Goal: Information Seeking & Learning: Learn about a topic

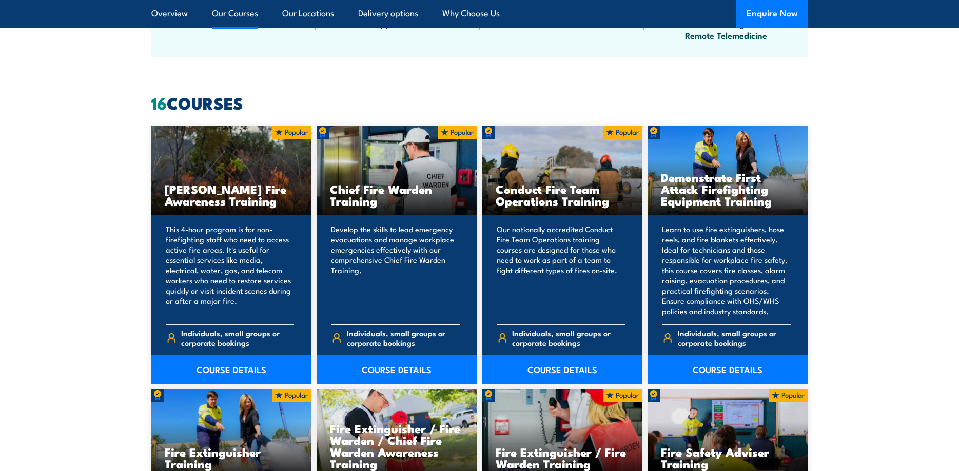
scroll to position [837, 0]
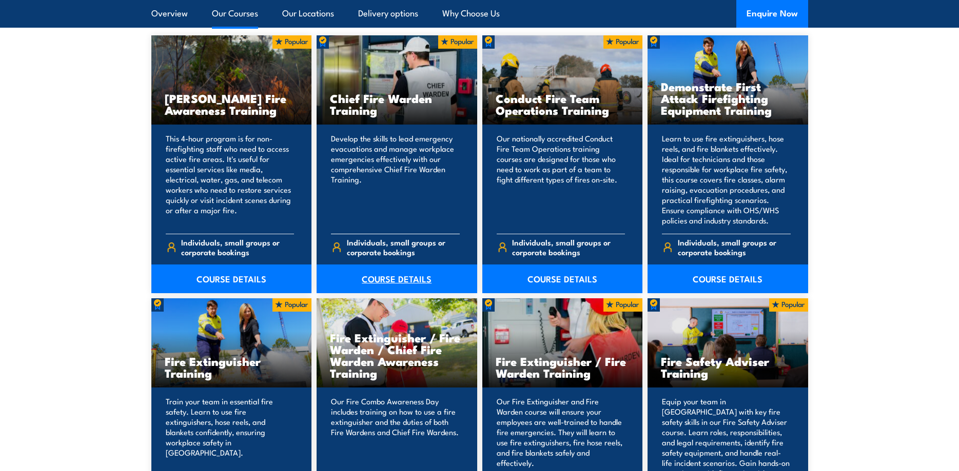
click at [409, 280] on link "COURSE DETAILS" at bounding box center [396, 279] width 161 height 29
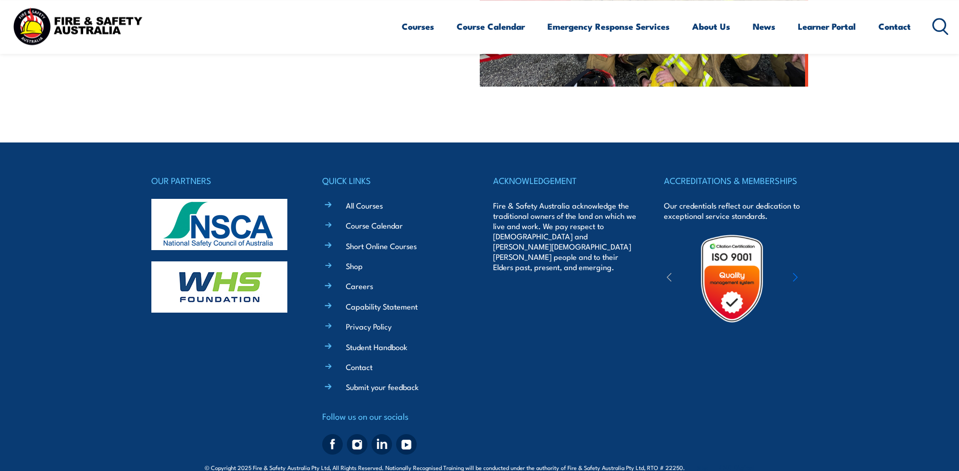
scroll to position [513, 0]
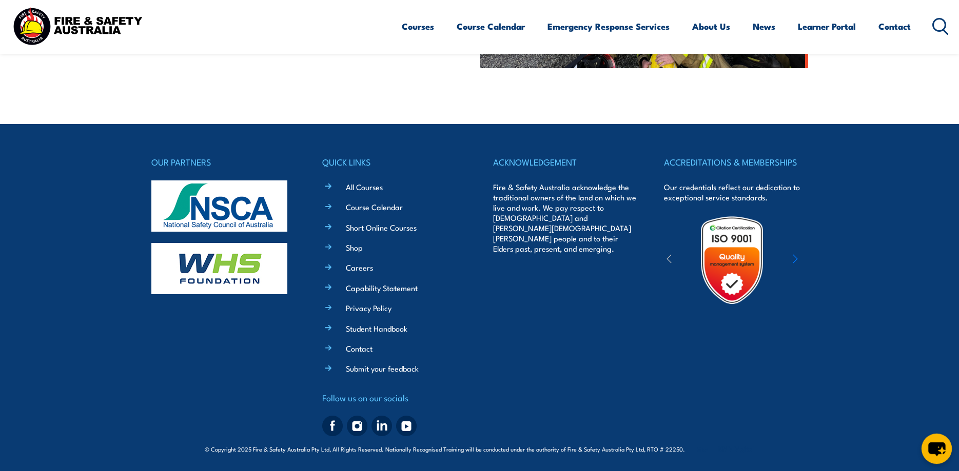
click at [930, 442] on icon "chat-button" at bounding box center [936, 449] width 30 height 30
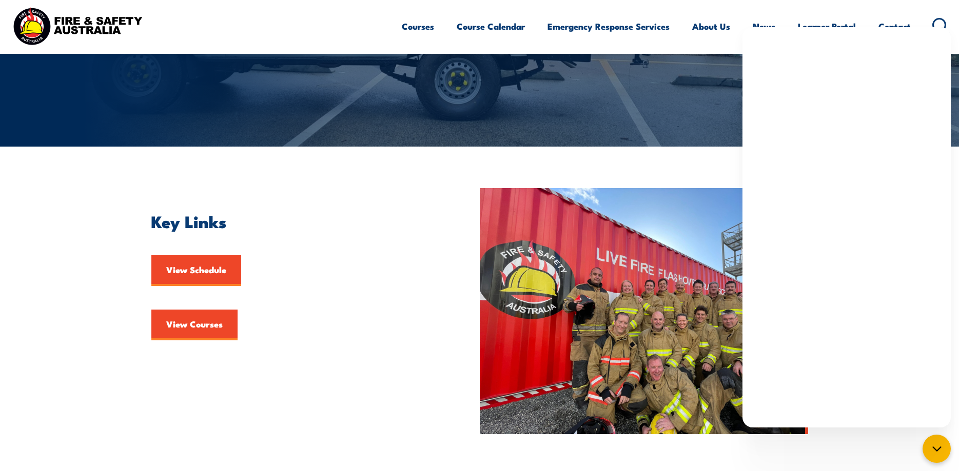
scroll to position [0, 0]
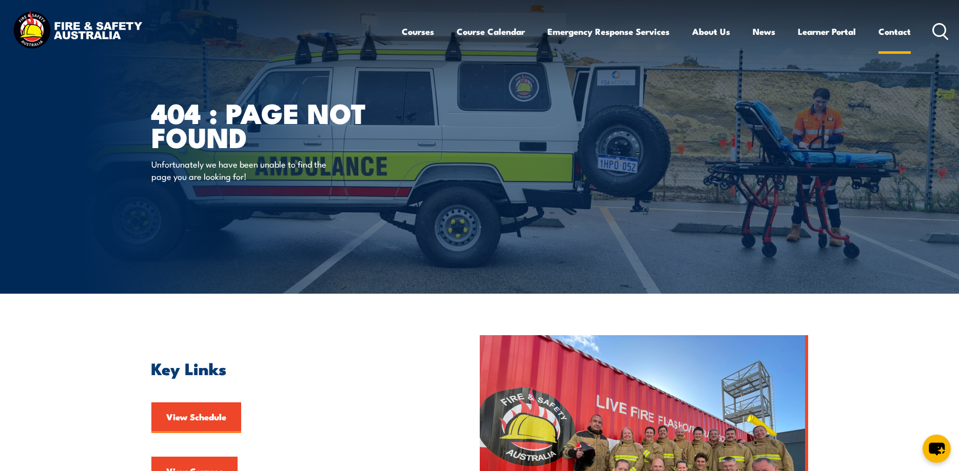
click at [883, 34] on link "Contact" at bounding box center [894, 31] width 32 height 27
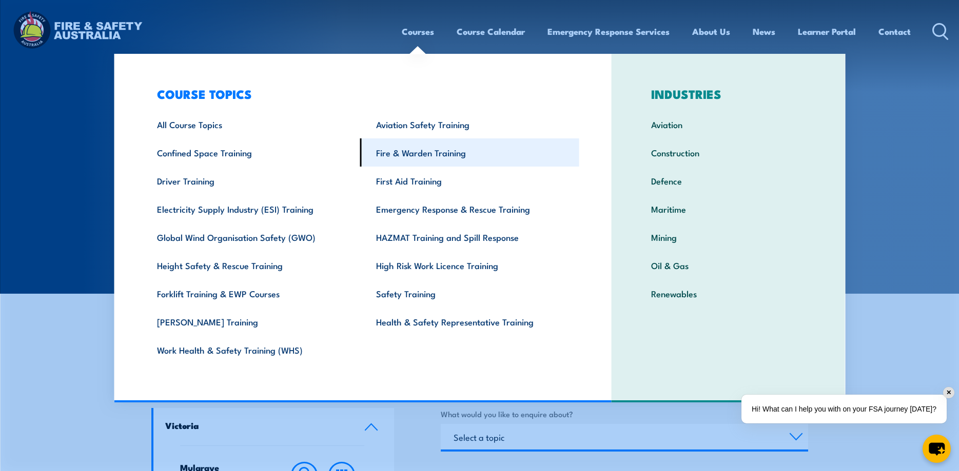
click at [403, 152] on link "Fire & Warden Training" at bounding box center [469, 152] width 219 height 28
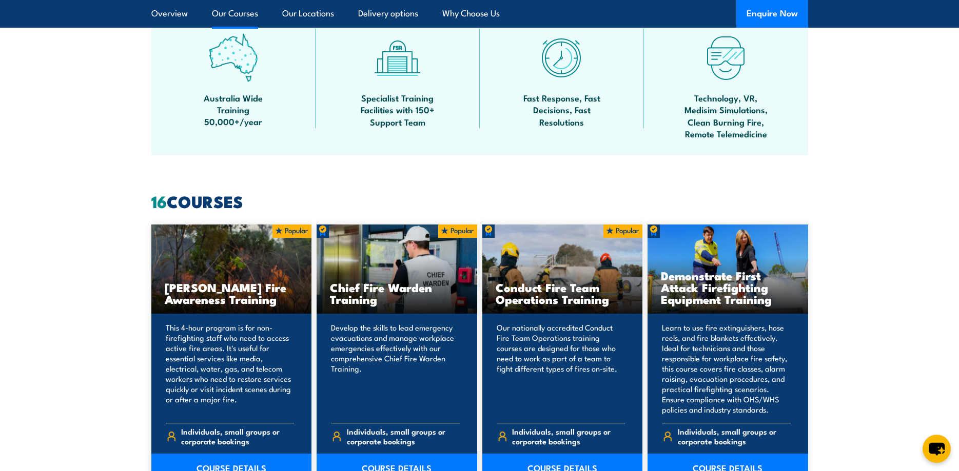
scroll to position [785, 0]
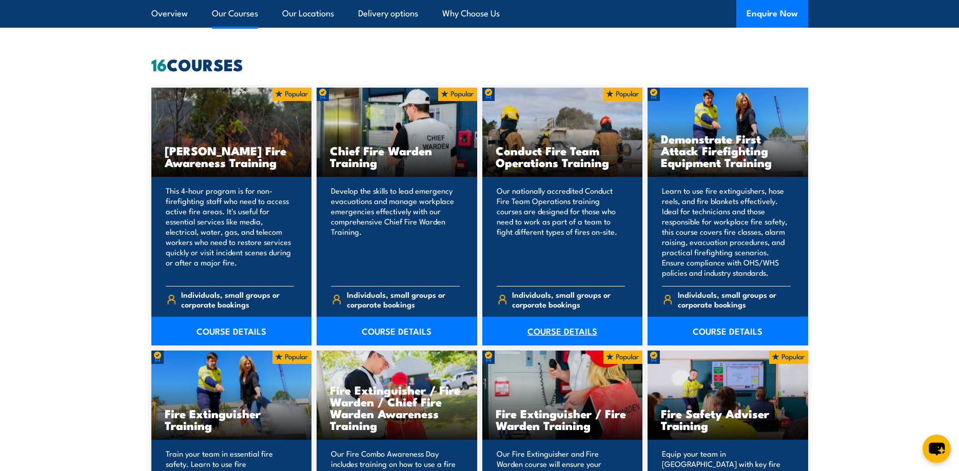
click at [567, 328] on link "COURSE DETAILS" at bounding box center [562, 331] width 161 height 29
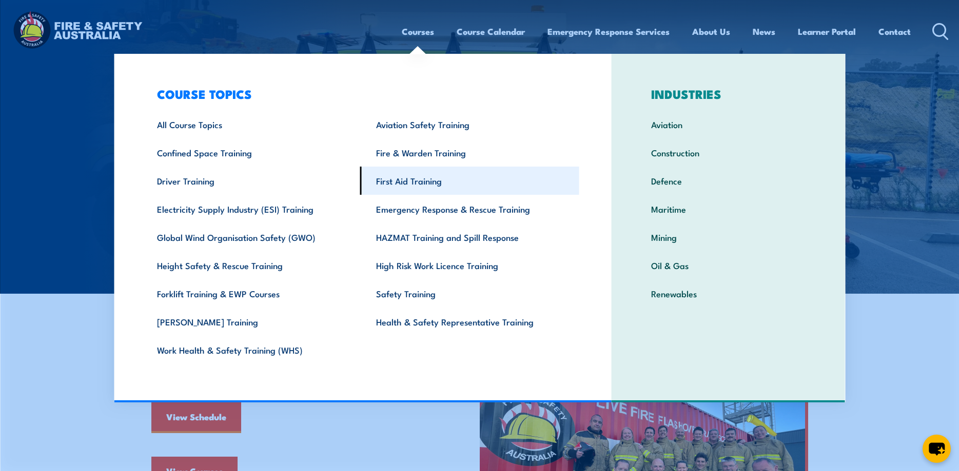
click at [418, 178] on link "First Aid Training" at bounding box center [469, 181] width 219 height 28
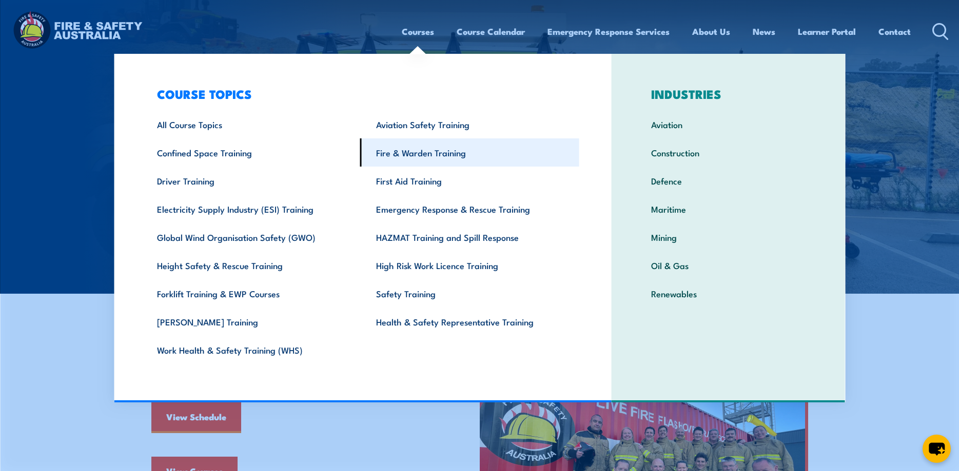
click at [419, 153] on link "Fire & Warden Training" at bounding box center [469, 152] width 219 height 28
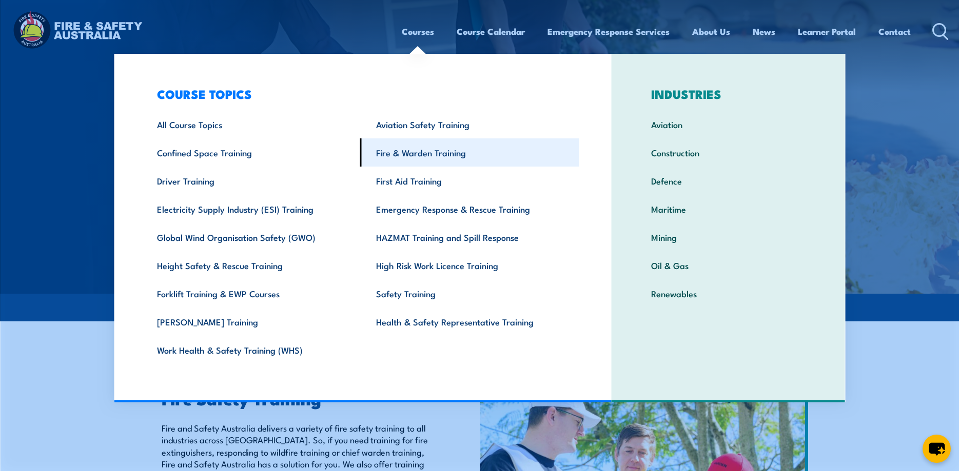
click at [406, 157] on link "Fire & Warden Training" at bounding box center [469, 152] width 219 height 28
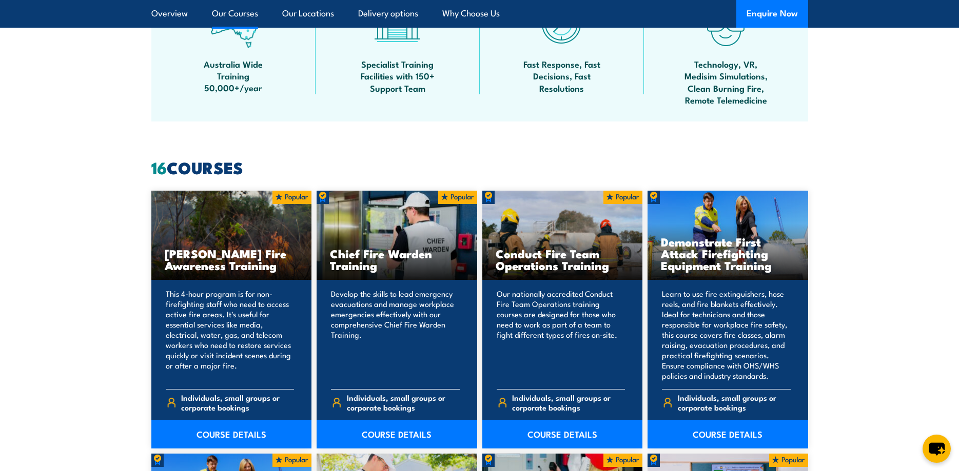
scroll to position [732, 0]
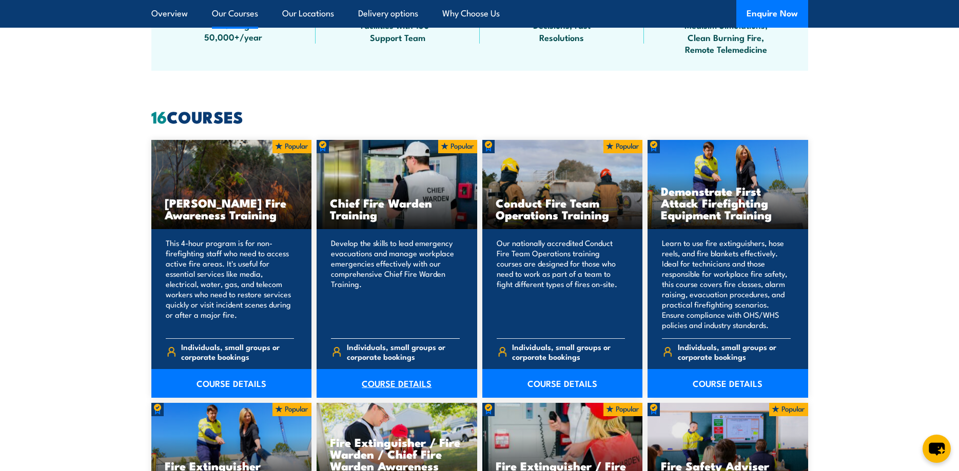
click at [390, 383] on link "COURSE DETAILS" at bounding box center [396, 383] width 161 height 29
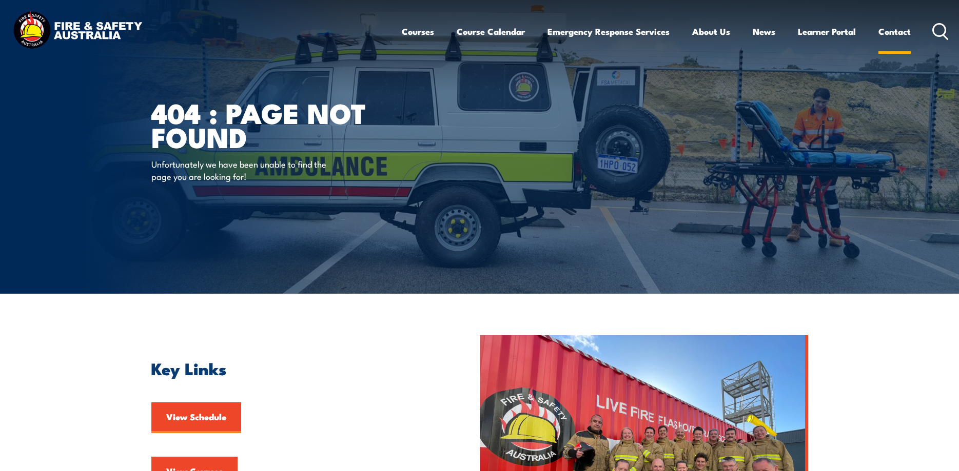
click at [890, 35] on link "Contact" at bounding box center [894, 31] width 32 height 27
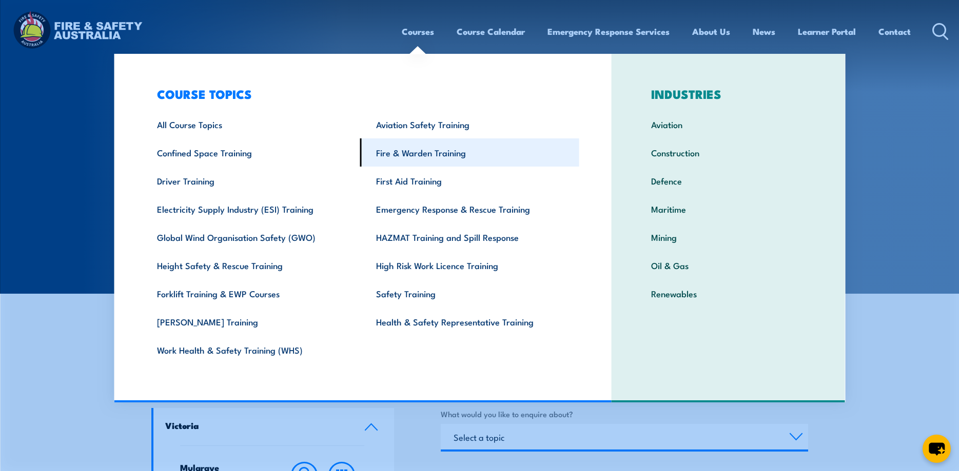
click at [425, 151] on link "Fire & Warden Training" at bounding box center [469, 152] width 219 height 28
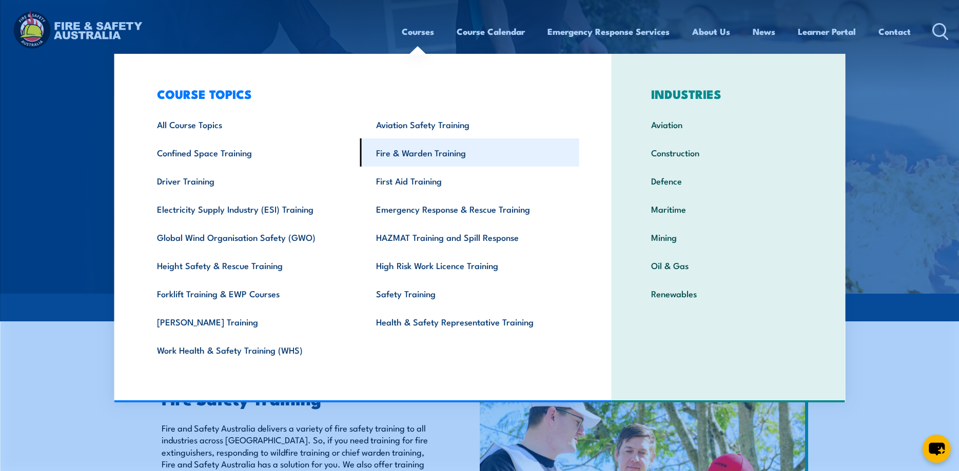
click at [410, 156] on link "Fire & Warden Training" at bounding box center [469, 152] width 219 height 28
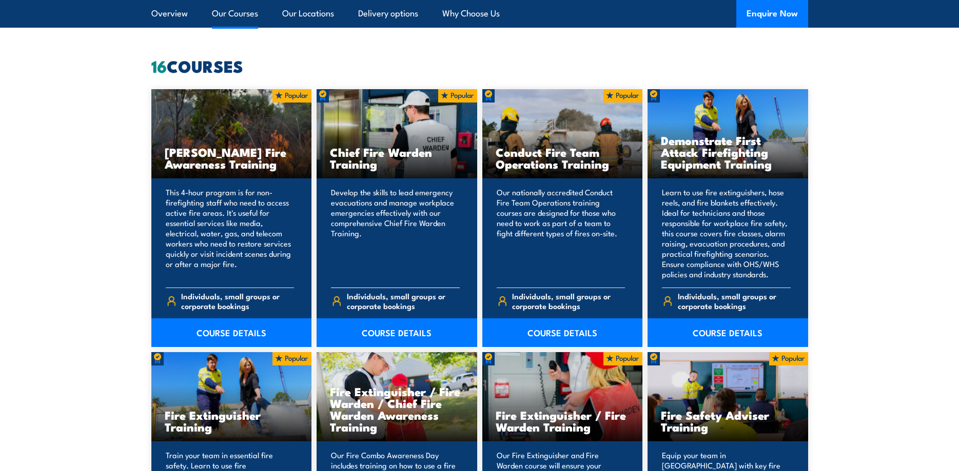
scroll to position [837, 0]
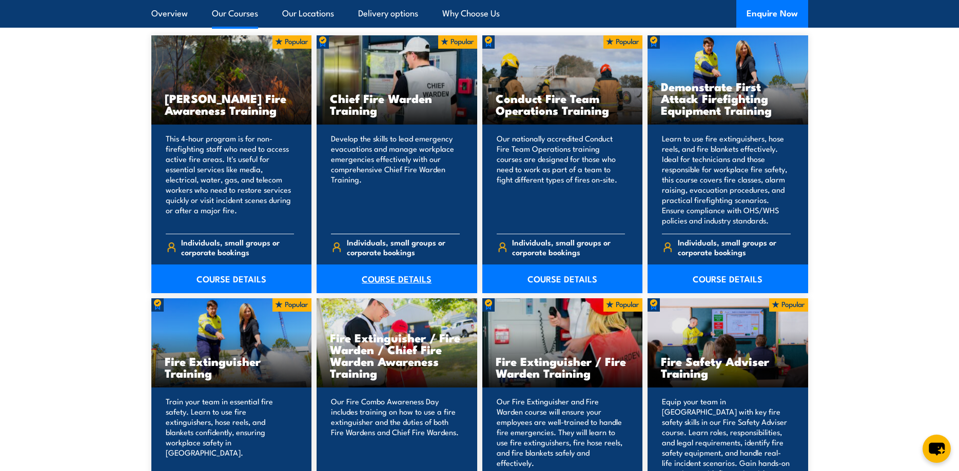
click at [403, 277] on link "COURSE DETAILS" at bounding box center [396, 279] width 161 height 29
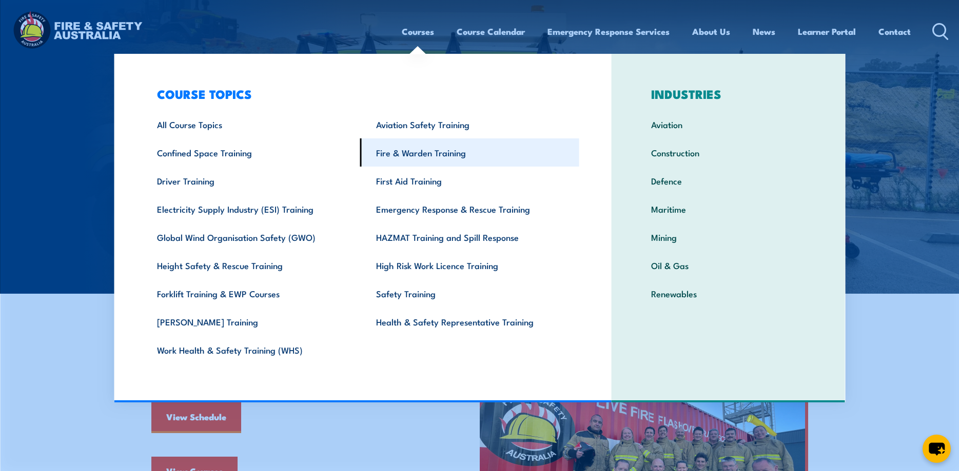
click at [430, 161] on link "Fire & Warden Training" at bounding box center [469, 152] width 219 height 28
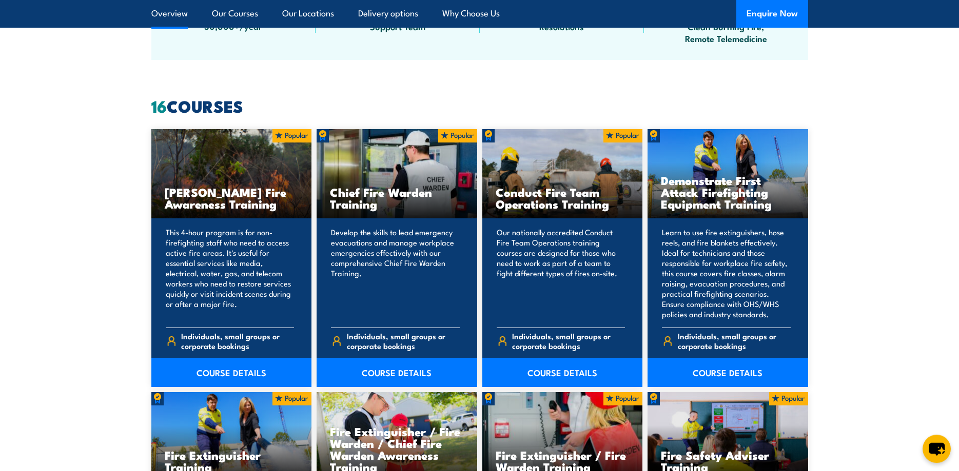
scroll to position [837, 0]
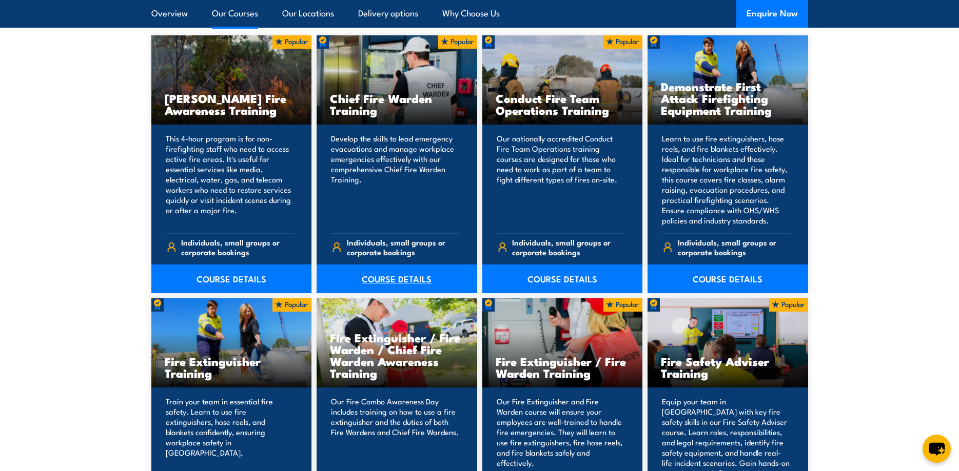
click at [415, 274] on link "COURSE DETAILS" at bounding box center [396, 279] width 161 height 29
